Goal: Transaction & Acquisition: Book appointment/travel/reservation

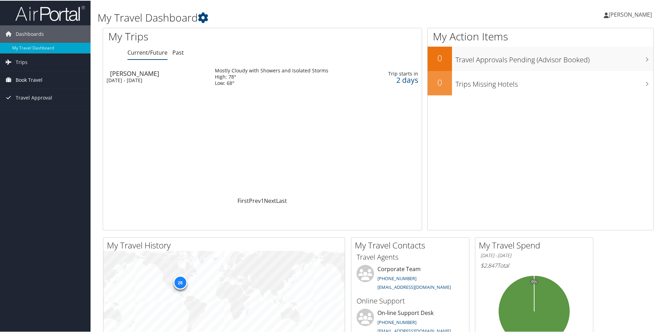
click at [27, 75] on span "Book Travel" at bounding box center [29, 79] width 27 height 17
click at [24, 112] on link "Book/Manage Online Trips" at bounding box center [45, 114] width 91 height 10
